Goal: Task Accomplishment & Management: Use online tool/utility

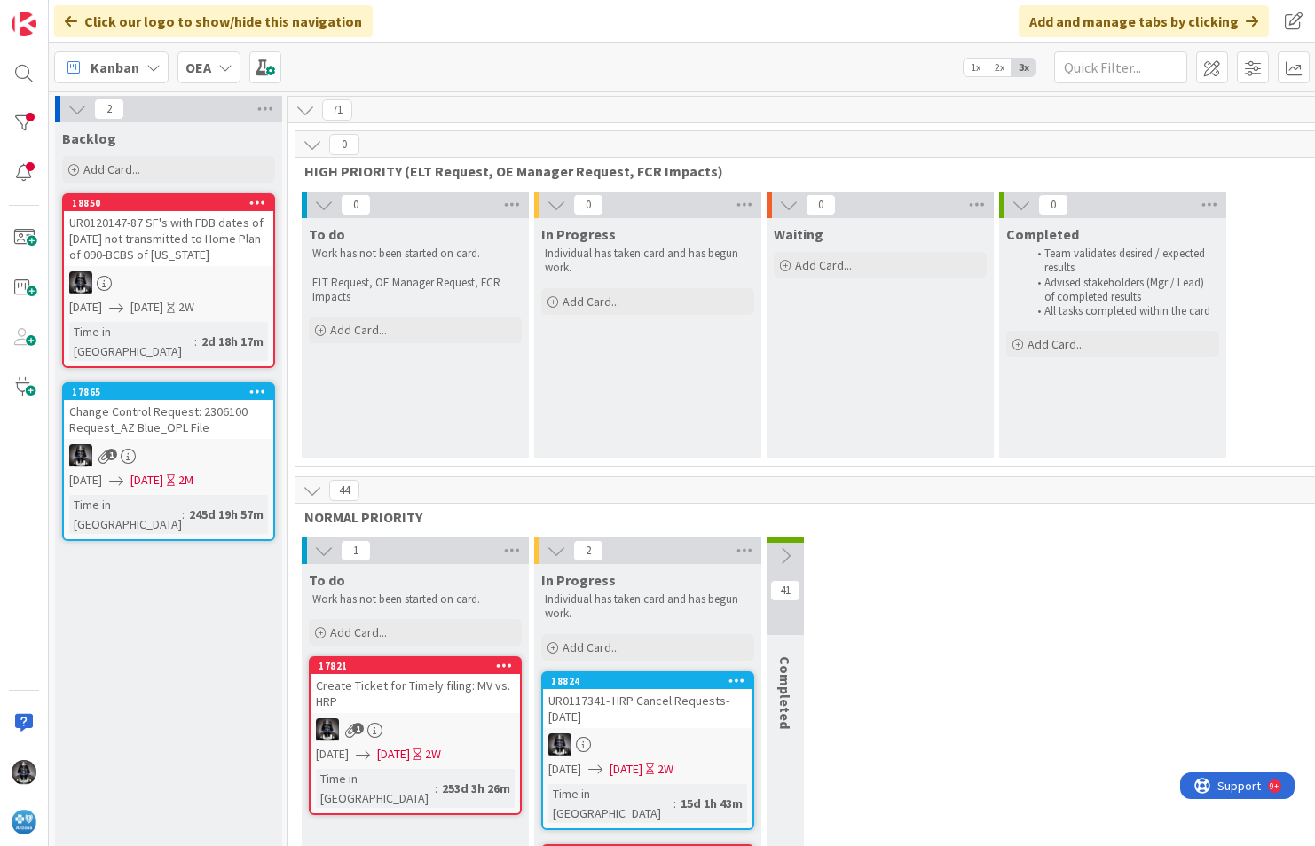
click at [156, 64] on icon at bounding box center [153, 67] width 14 height 14
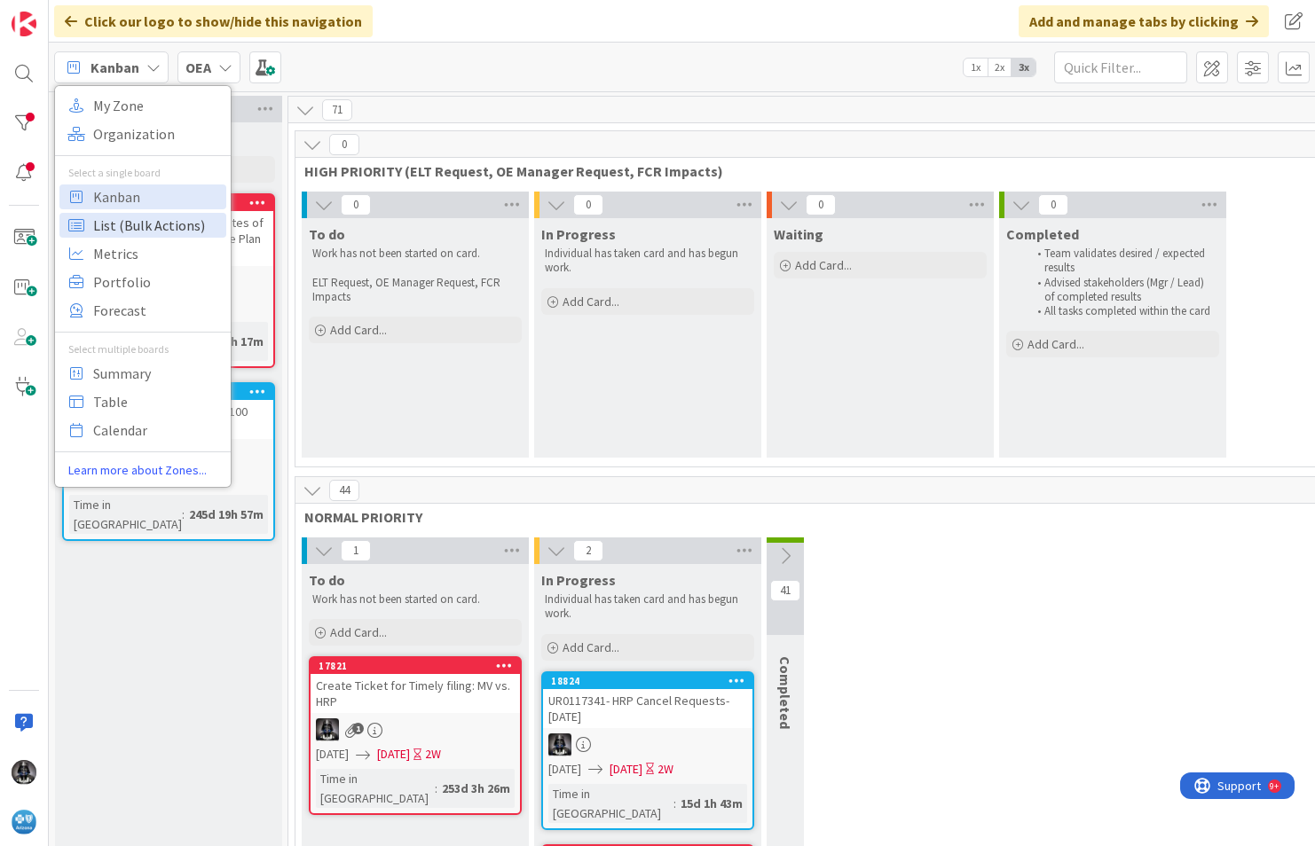
click at [124, 221] on span "List (Bulk Actions)" at bounding box center [157, 225] width 128 height 27
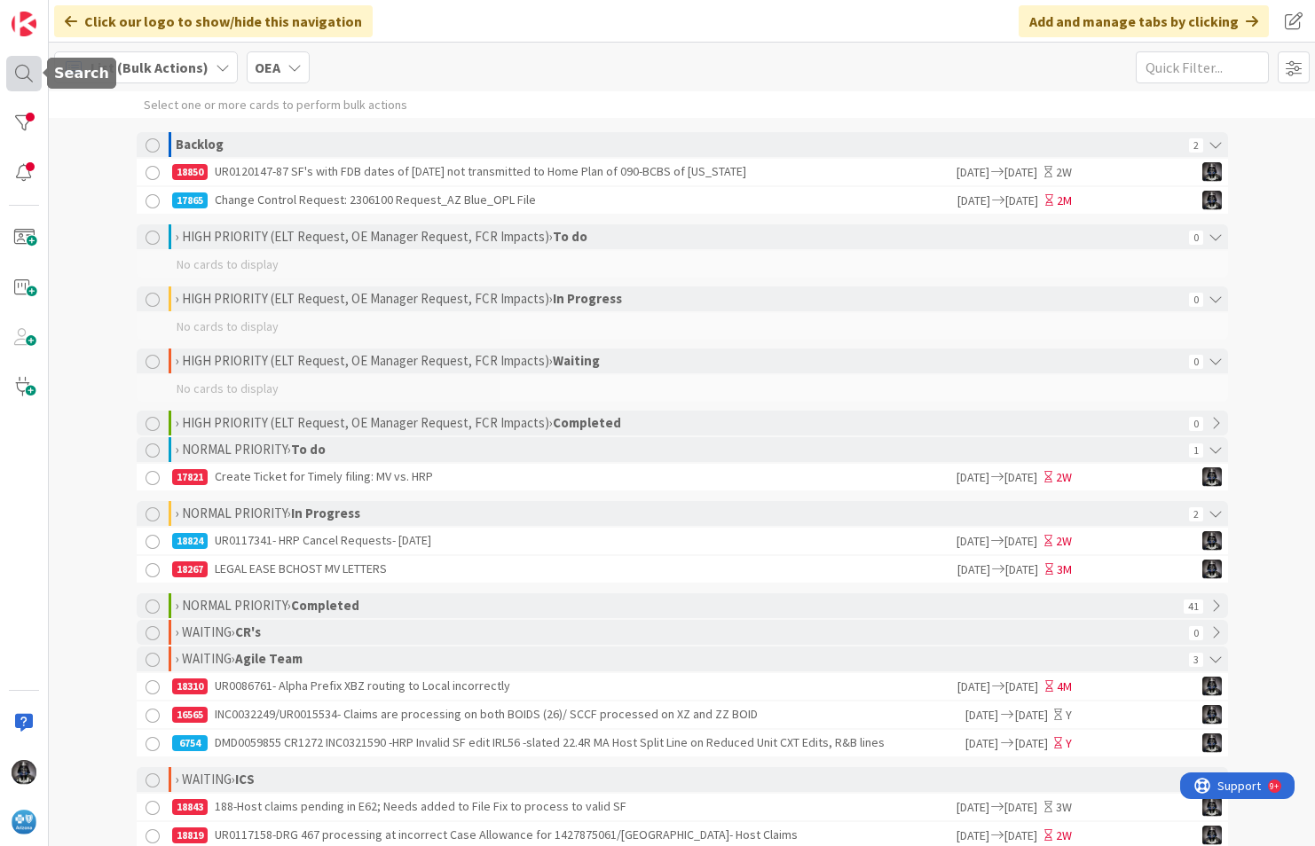
click at [24, 66] on div at bounding box center [23, 73] width 35 height 35
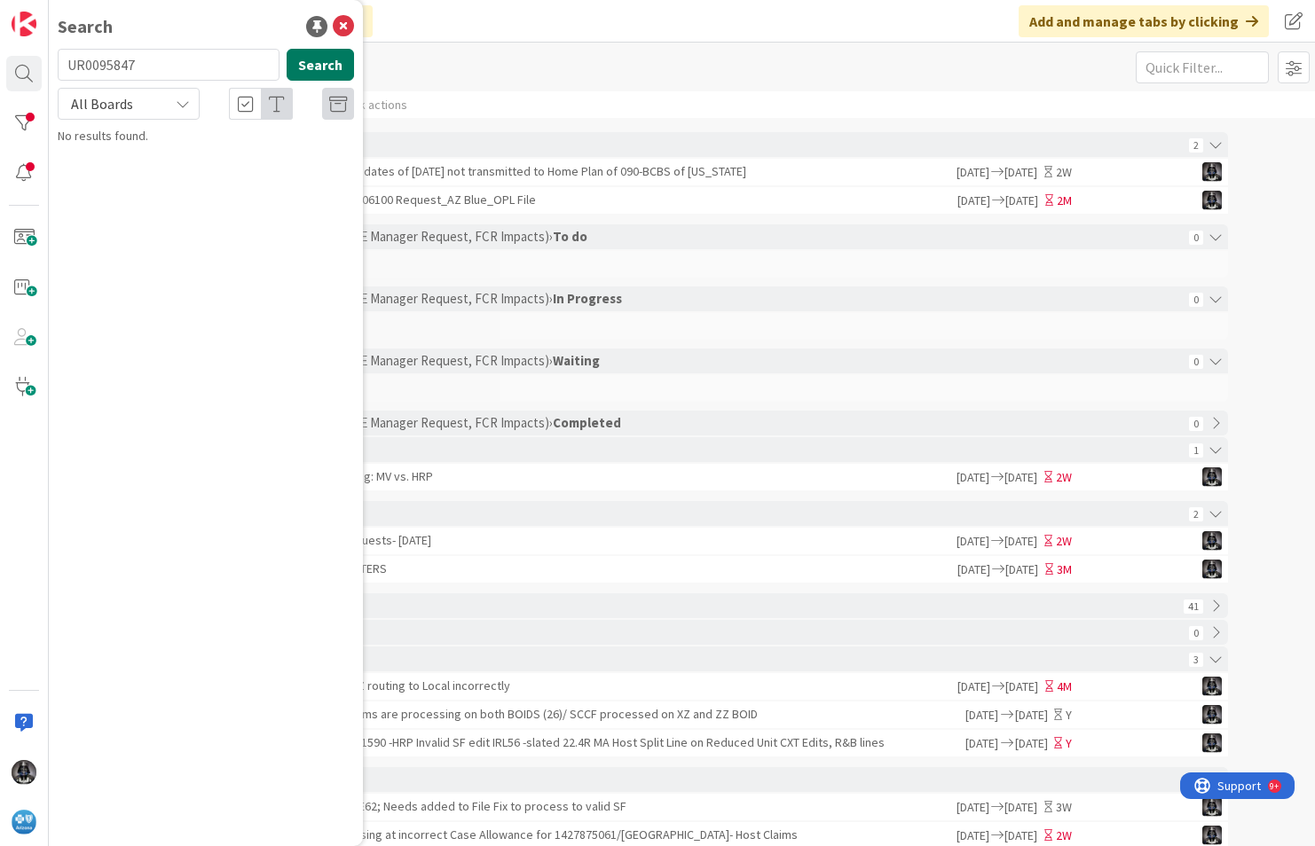
type input "UR0095847"
click at [319, 59] on button "Search" at bounding box center [320, 65] width 67 height 32
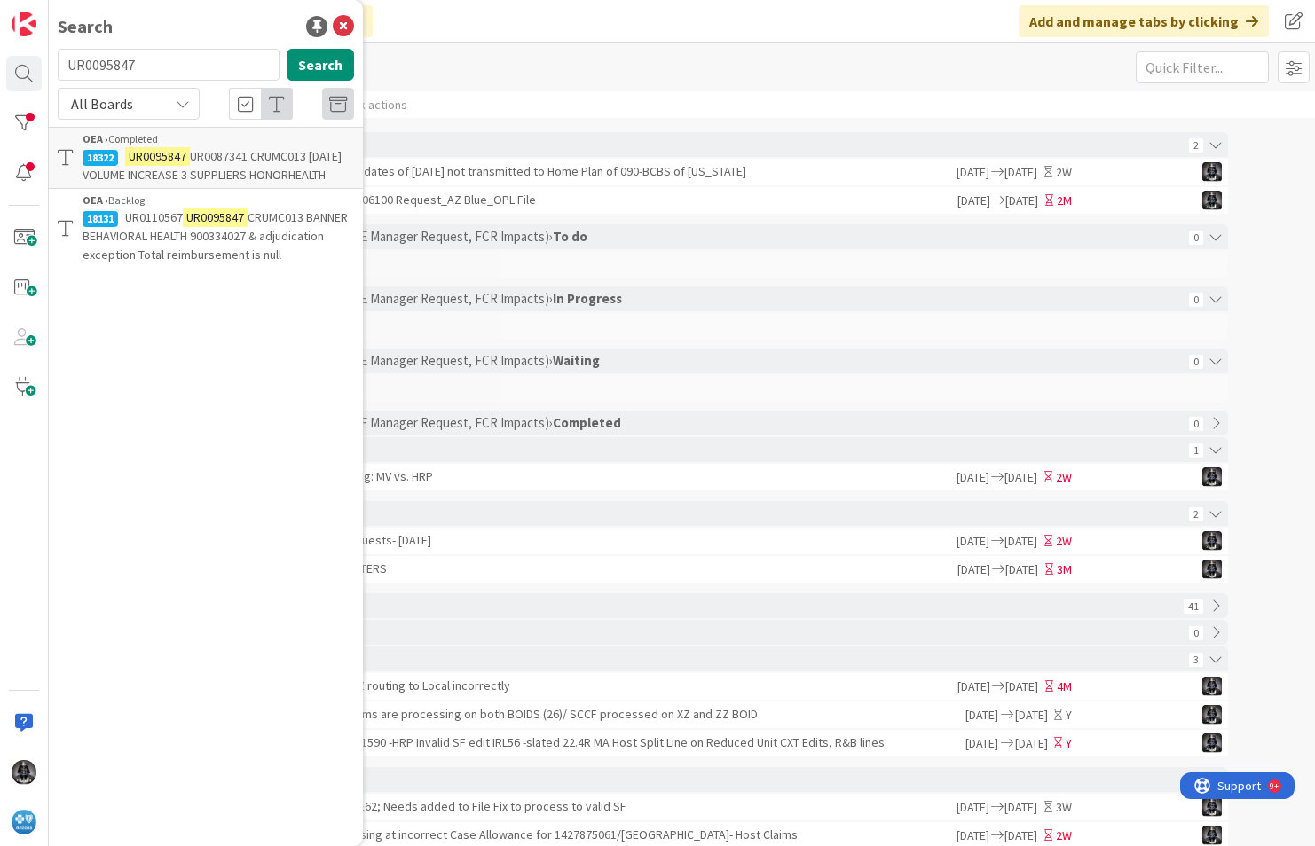
click at [258, 221] on span "CRUMC013 BANNER BEHAVIORAL HEALTH 900334027 & adjudication exception Total reim…" at bounding box center [215, 235] width 265 height 53
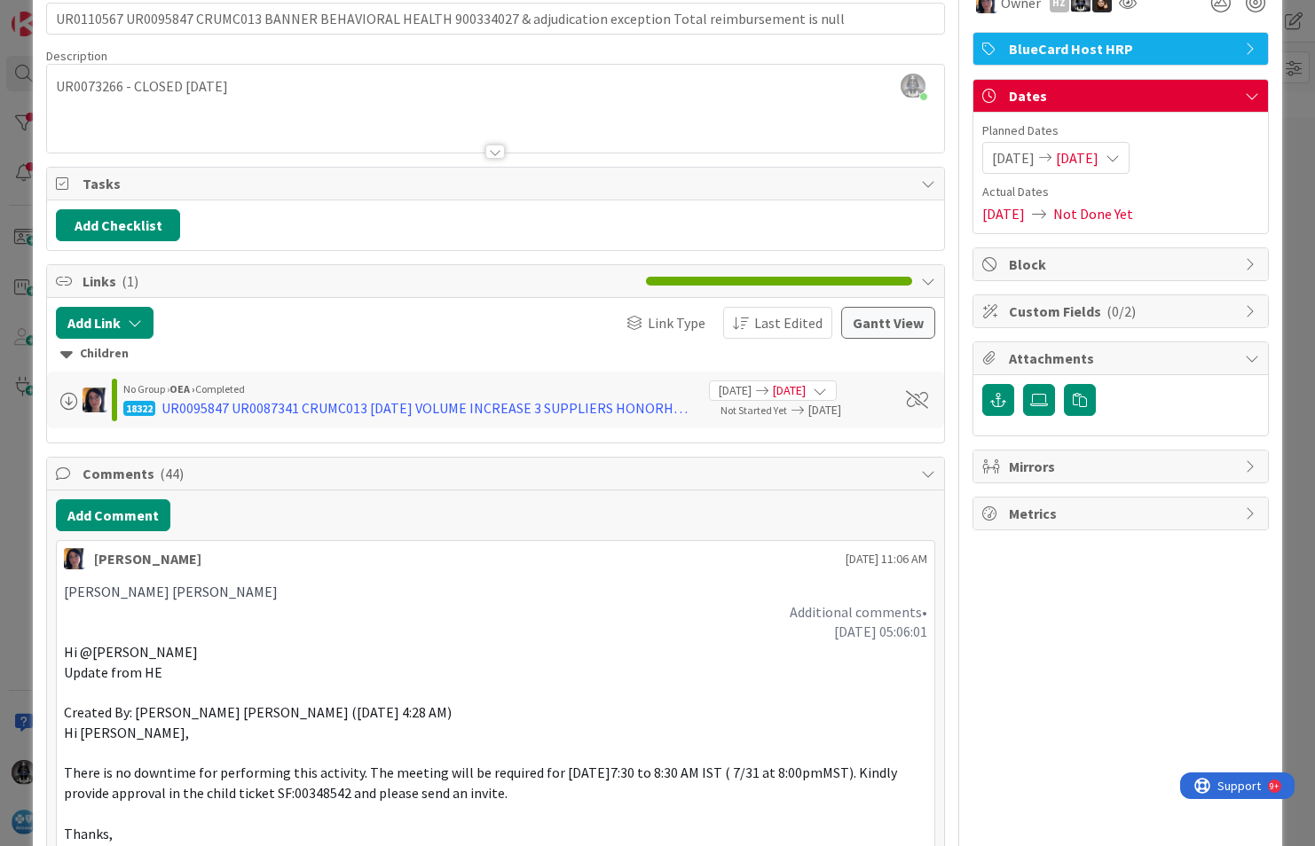
scroll to position [89, 0]
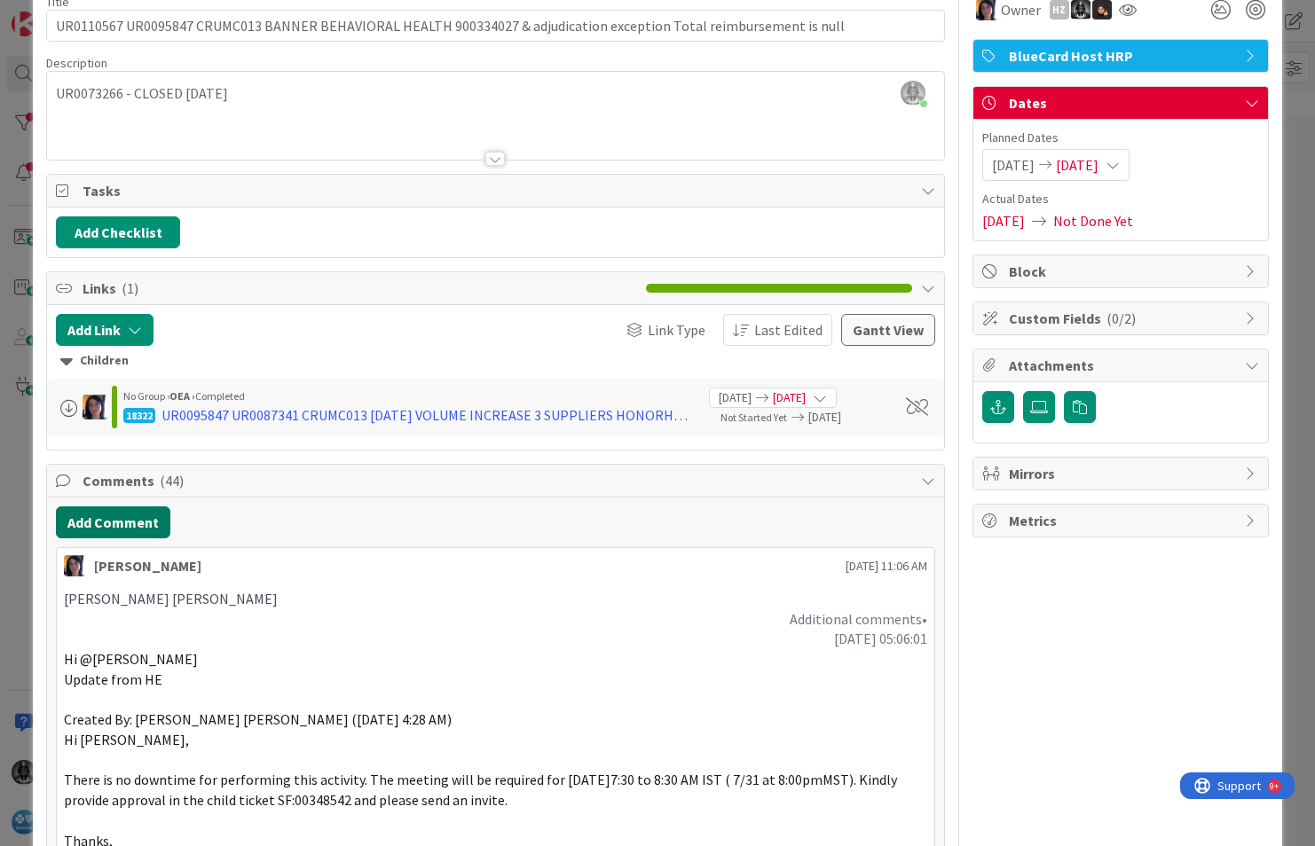
click at [106, 523] on button "Add Comment" at bounding box center [113, 523] width 114 height 32
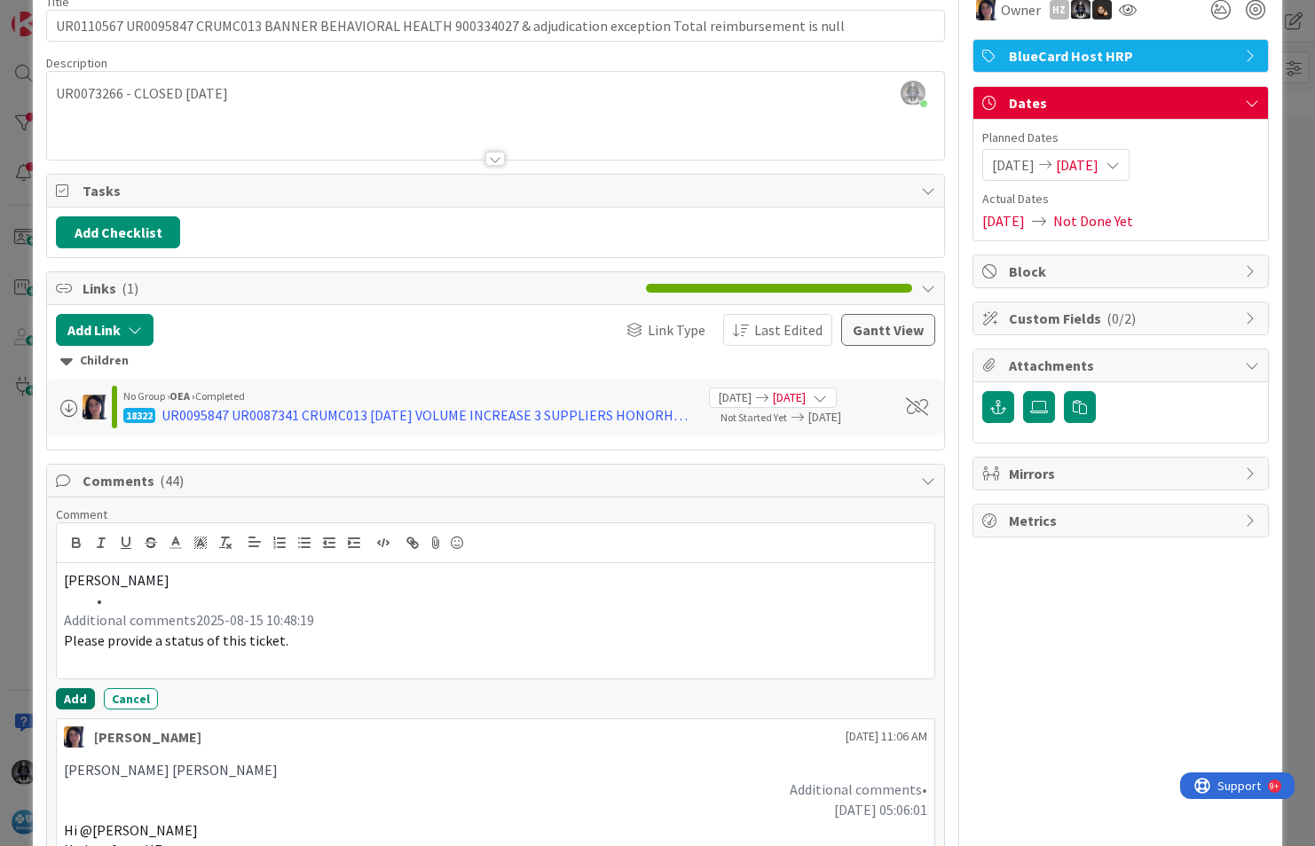
click at [69, 698] on button "Add" at bounding box center [75, 698] width 39 height 21
